Goal: Navigation & Orientation: Find specific page/section

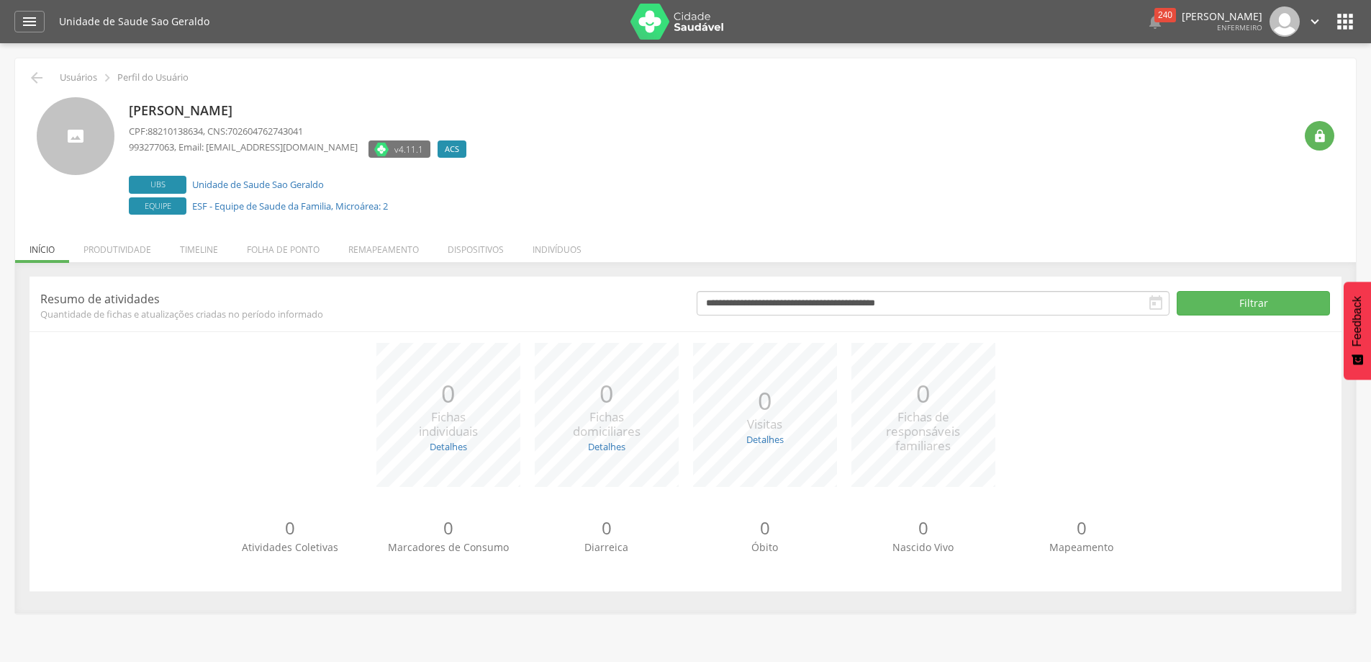
click at [42, 249] on ul "Início Produtividade Timeline Folha de ponto Remapeamento Gerenciar acesso Quar…" at bounding box center [685, 249] width 1341 height 12
click at [1262, 305] on button "Filtrar" at bounding box center [1253, 303] width 153 height 24
click at [117, 245] on li "Produtividade" at bounding box center [117, 246] width 96 height 34
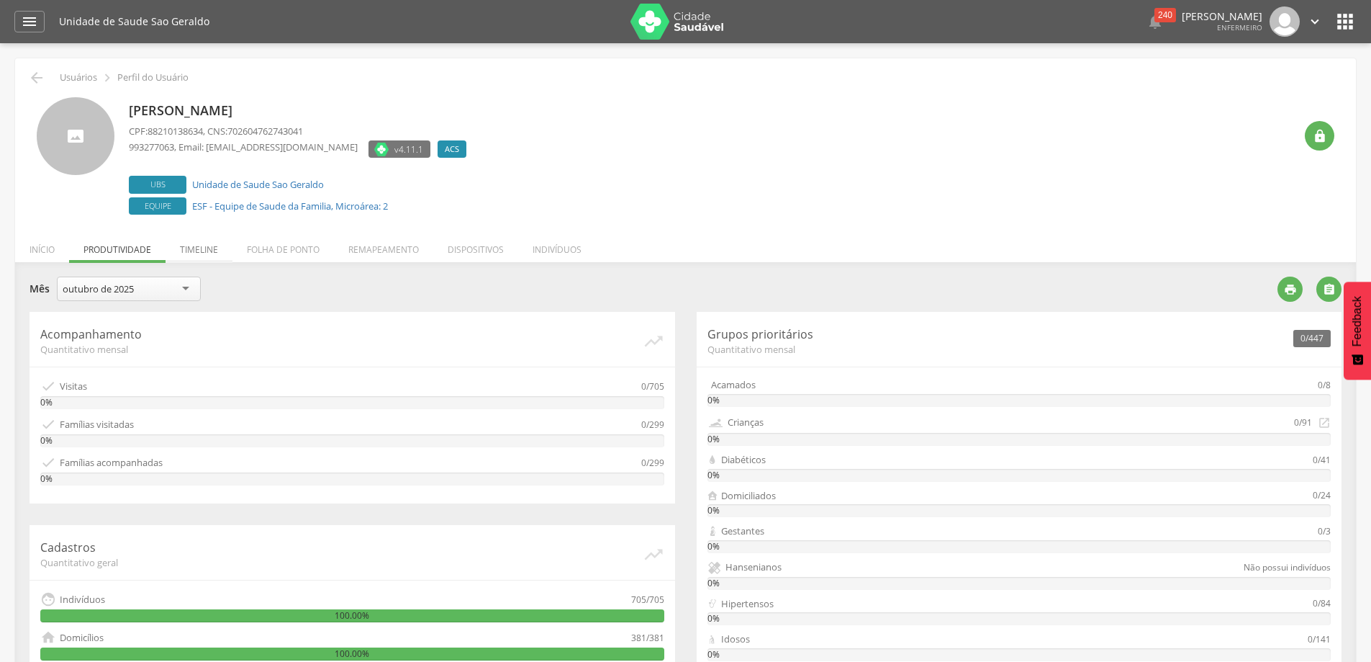
click at [220, 252] on li "Timeline" at bounding box center [199, 246] width 67 height 34
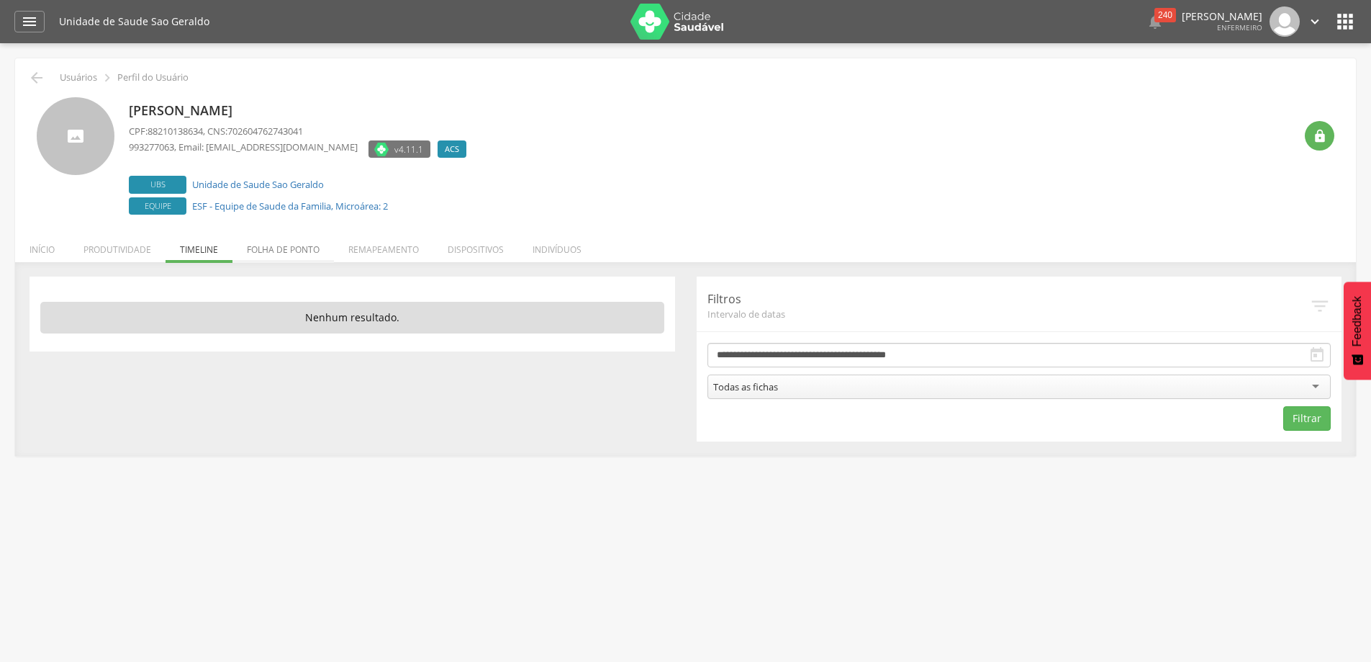
click at [286, 254] on li "Folha de ponto" at bounding box center [284, 246] width 102 height 34
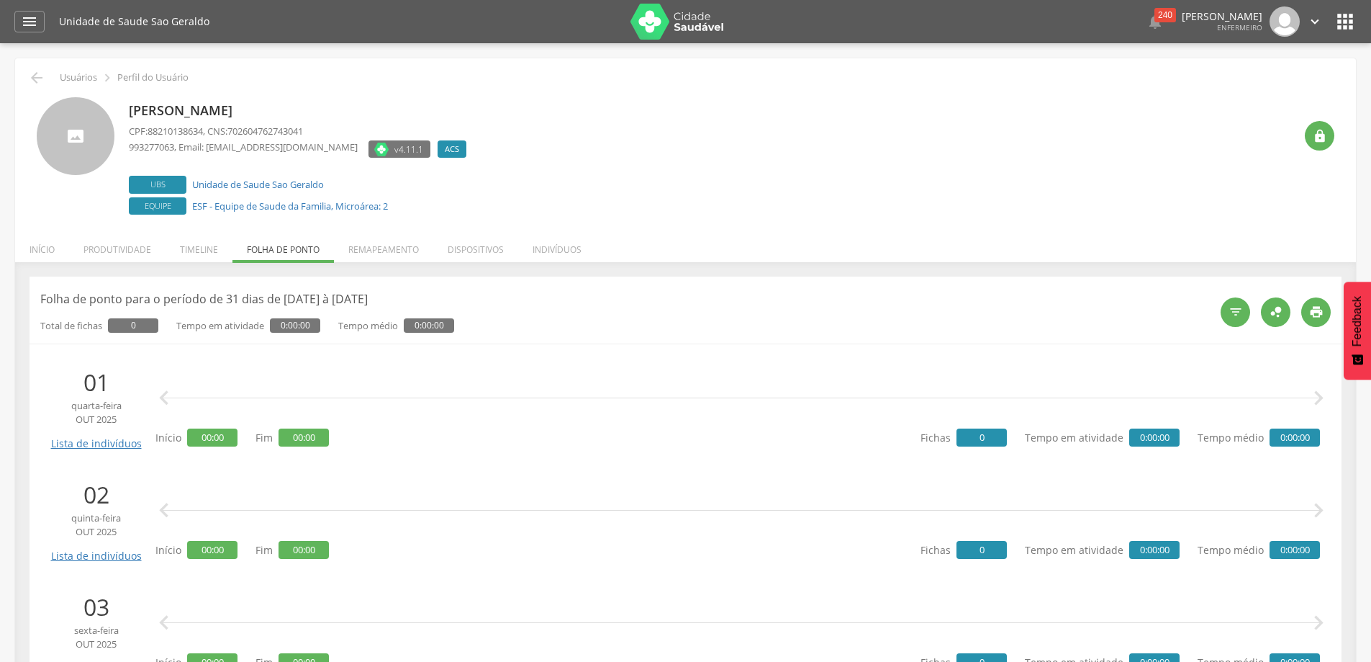
drag, startPoint x: 0, startPoint y: 1, endPoint x: 616, endPoint y: 188, distance: 644.1
click at [616, 188] on div "[PERSON_NAME] CPF: 88210138634 , CNS: 702604762743041 993277063 , Email: [EMAIL…" at bounding box center [712, 157] width 1166 height 121
click at [1285, 38] on div "Unidade de Saude Sao Geraldo  240  Lorem ipsum dolor sit amet, sed do eiusmod…" at bounding box center [708, 21] width 1298 height 43
click at [57, 252] on li "Início" at bounding box center [42, 246] width 54 height 34
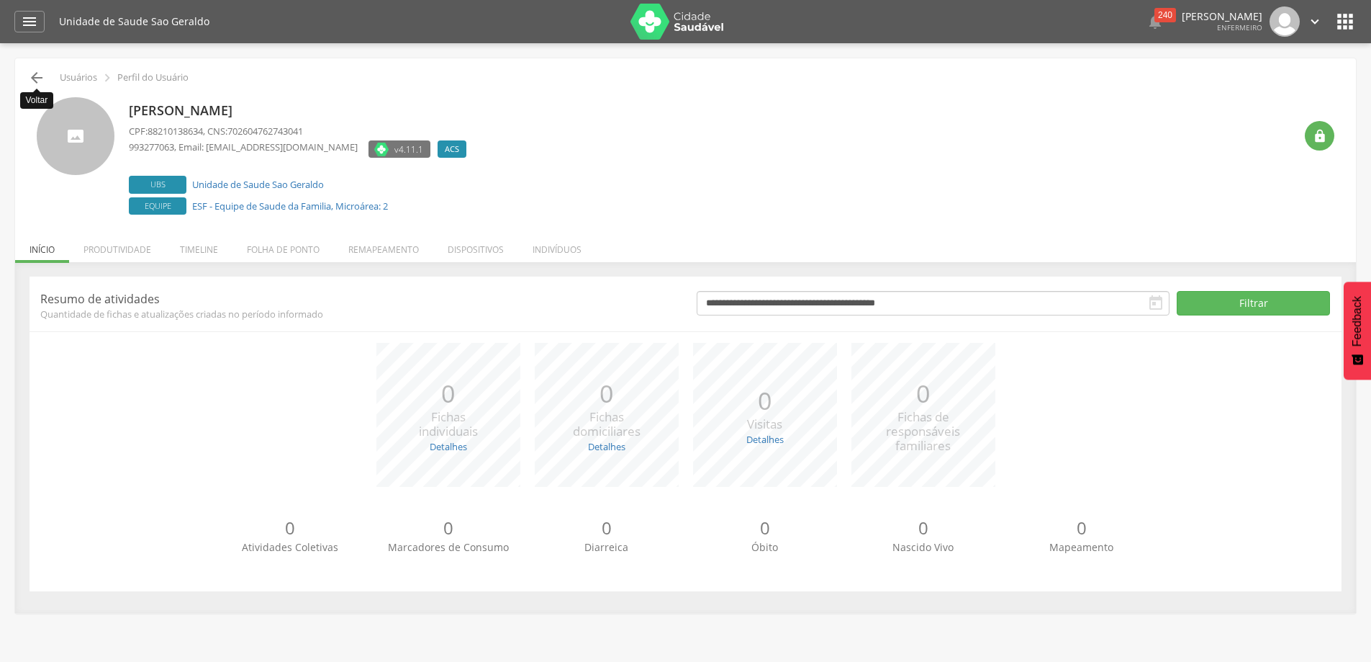
click at [32, 76] on icon "" at bounding box center [36, 77] width 17 height 17
